Goal: Information Seeking & Learning: Learn about a topic

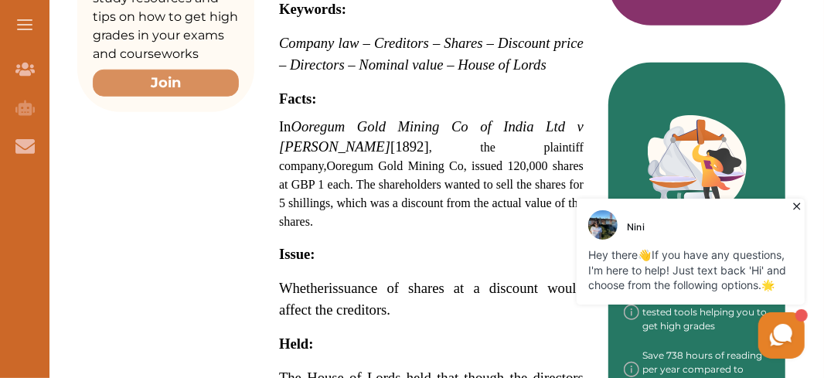
click at [283, 90] on span "Facts:" at bounding box center [298, 98] width 38 height 16
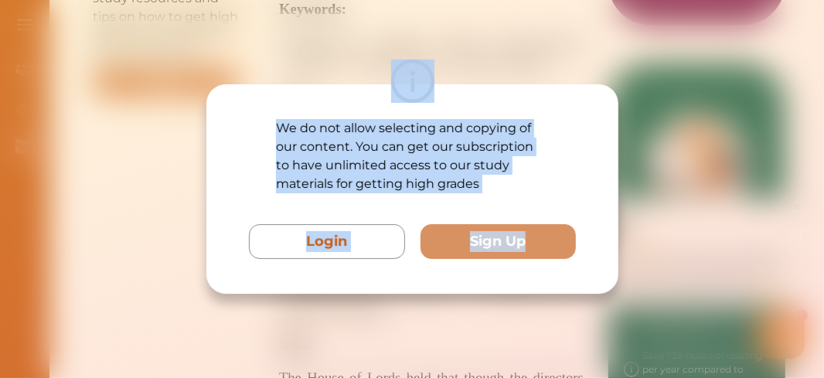
drag, startPoint x: 534, startPoint y: 58, endPoint x: 658, endPoint y: 165, distance: 163.3
click at [658, 165] on div "We do not allow selecting and copying of our content. You can get our subscript…" at bounding box center [412, 189] width 824 height 378
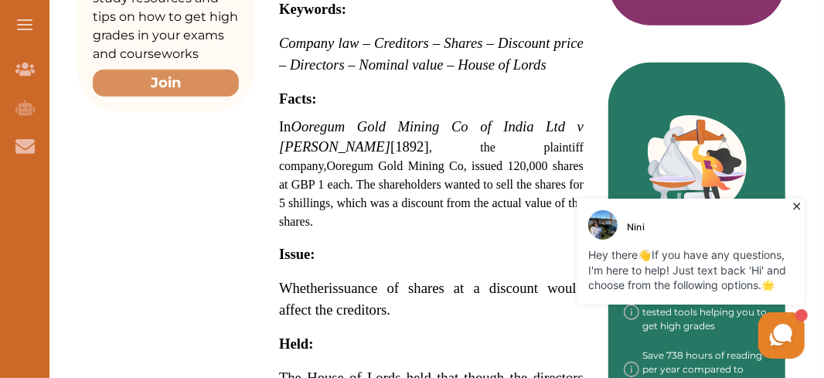
click at [280, 90] on span "Facts:" at bounding box center [298, 98] width 38 height 16
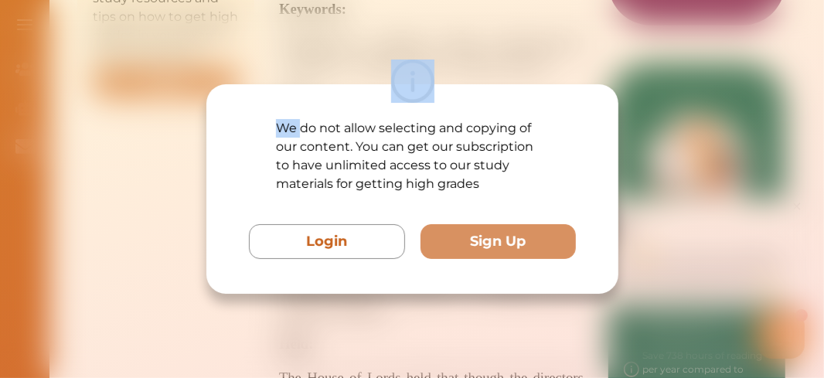
click at [280, 77] on div at bounding box center [412, 81] width 412 height 43
click at [676, 138] on div "We do not allow selecting and copying of our content. You can get our subscript…" at bounding box center [412, 189] width 824 height 378
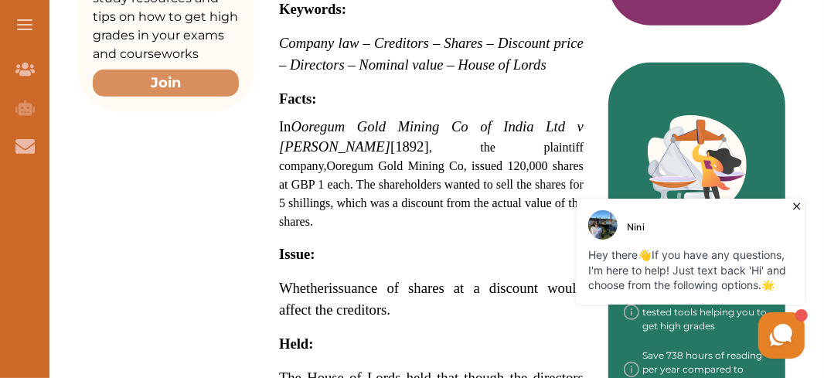
drag, startPoint x: 278, startPoint y: 73, endPoint x: 436, endPoint y: 220, distance: 215.5
click at [436, 220] on p "Ooregum Gold Mining Co of India Ltd v [PERSON_NAME] [1892] AC 125 is a UK Compa…" at bounding box center [431, 217] width 305 height 771
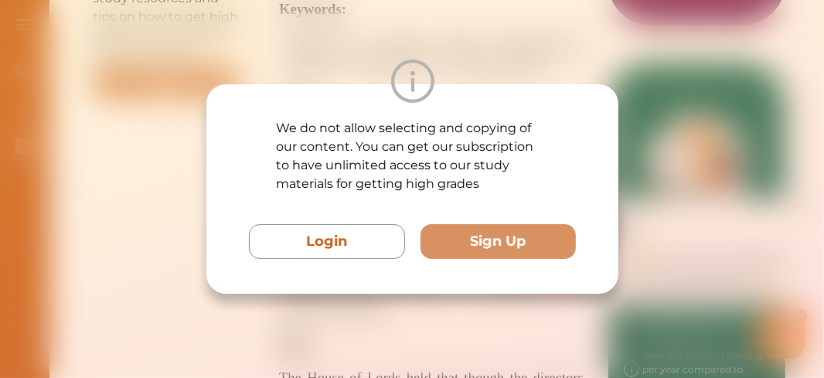
click at [645, 72] on div "We do not allow selecting and copying of our content. You can get our subscript…" at bounding box center [412, 189] width 824 height 378
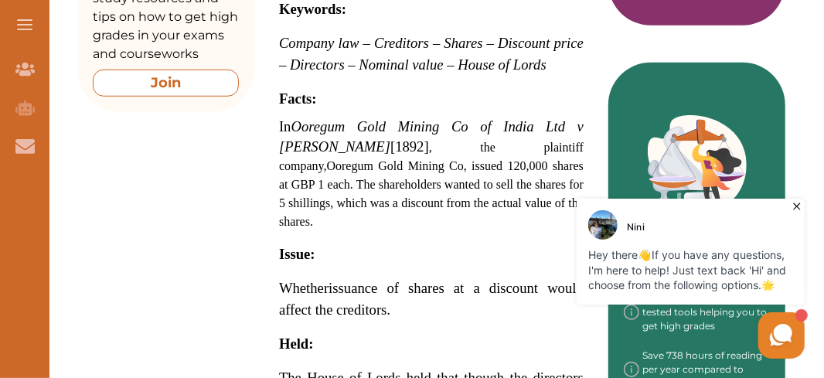
click at [196, 85] on button "Join" at bounding box center [166, 83] width 146 height 27
